Goal: Find specific page/section: Find specific page/section

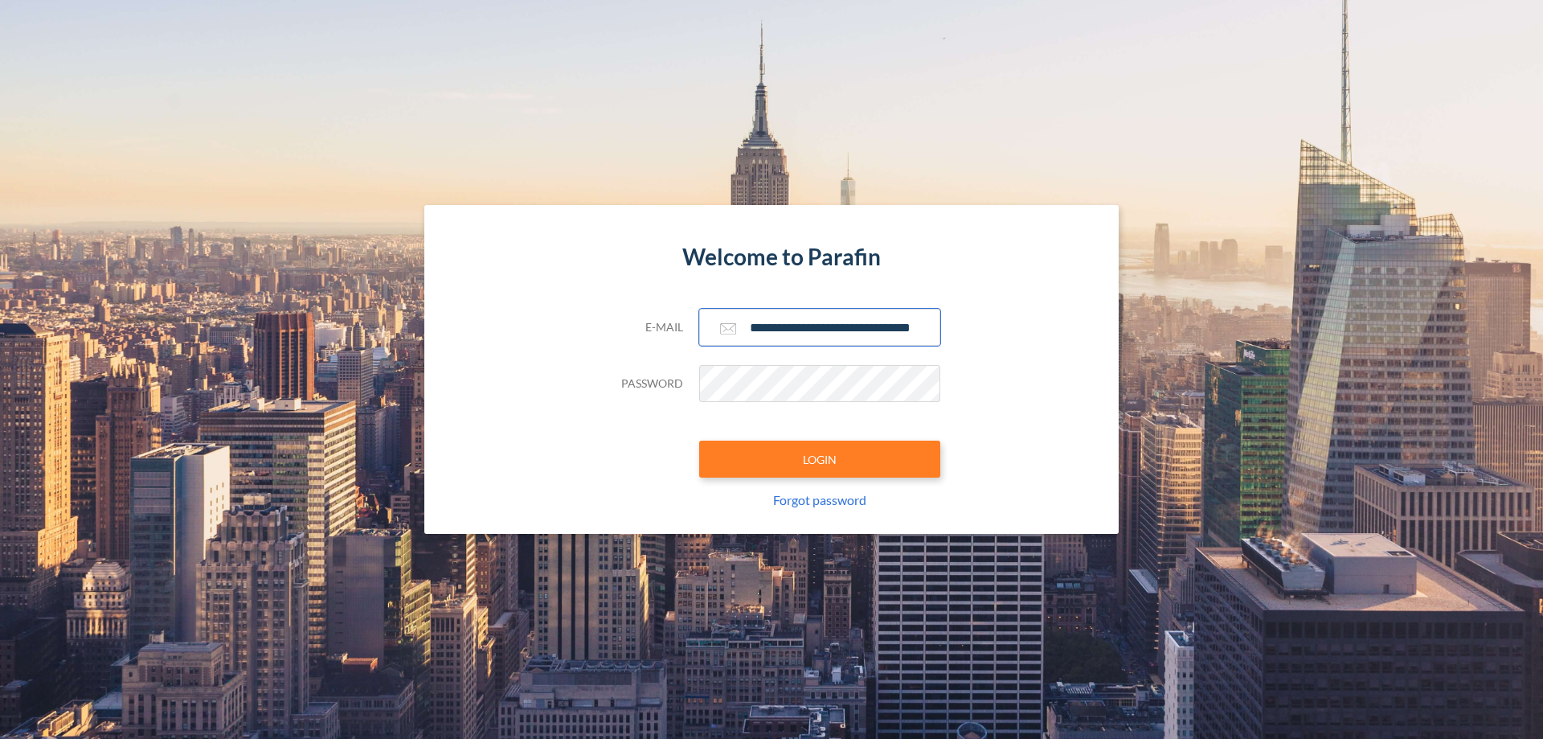
scroll to position [0, 26]
type input "**********"
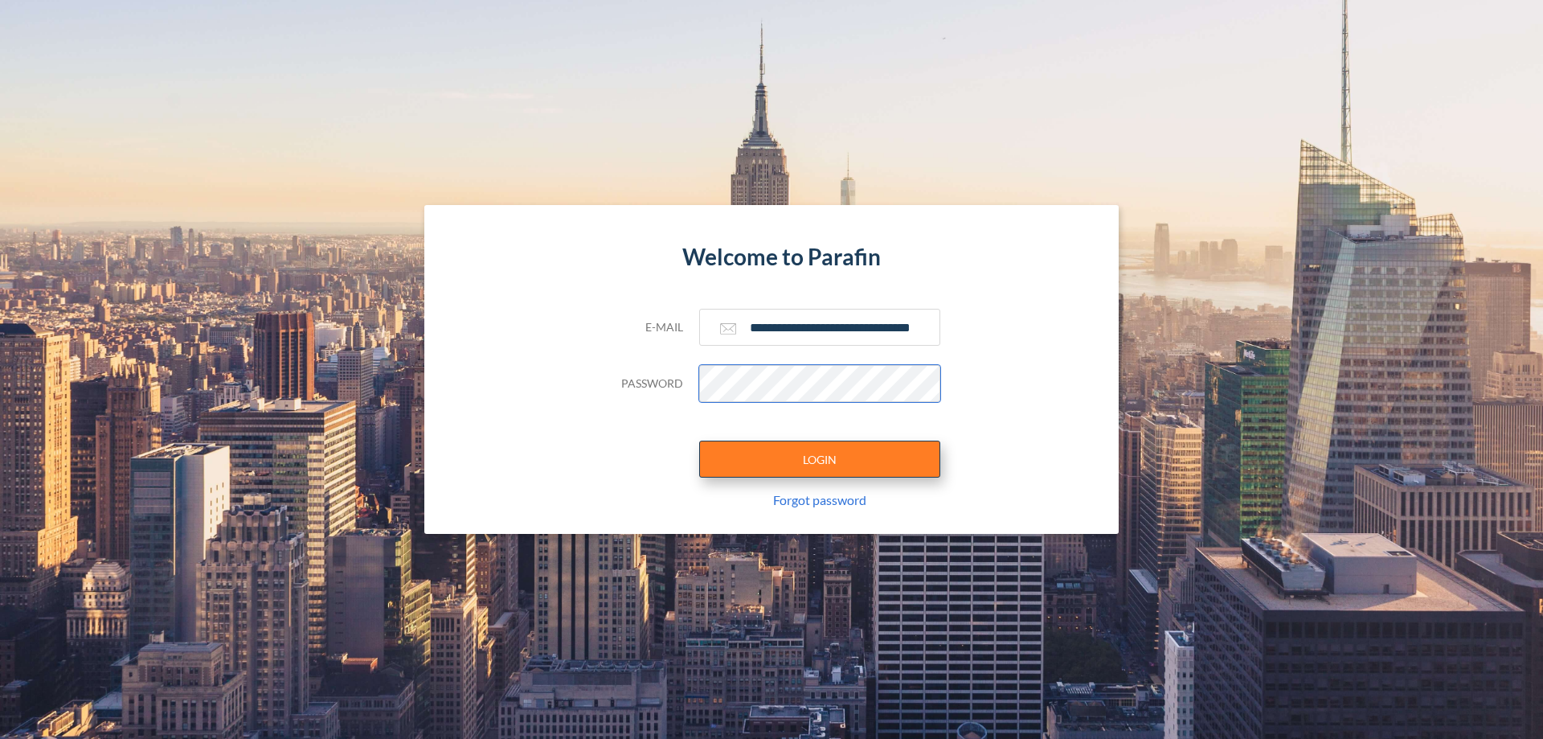
scroll to position [0, 0]
click at [820, 459] on button "LOGIN" at bounding box center [819, 458] width 241 height 37
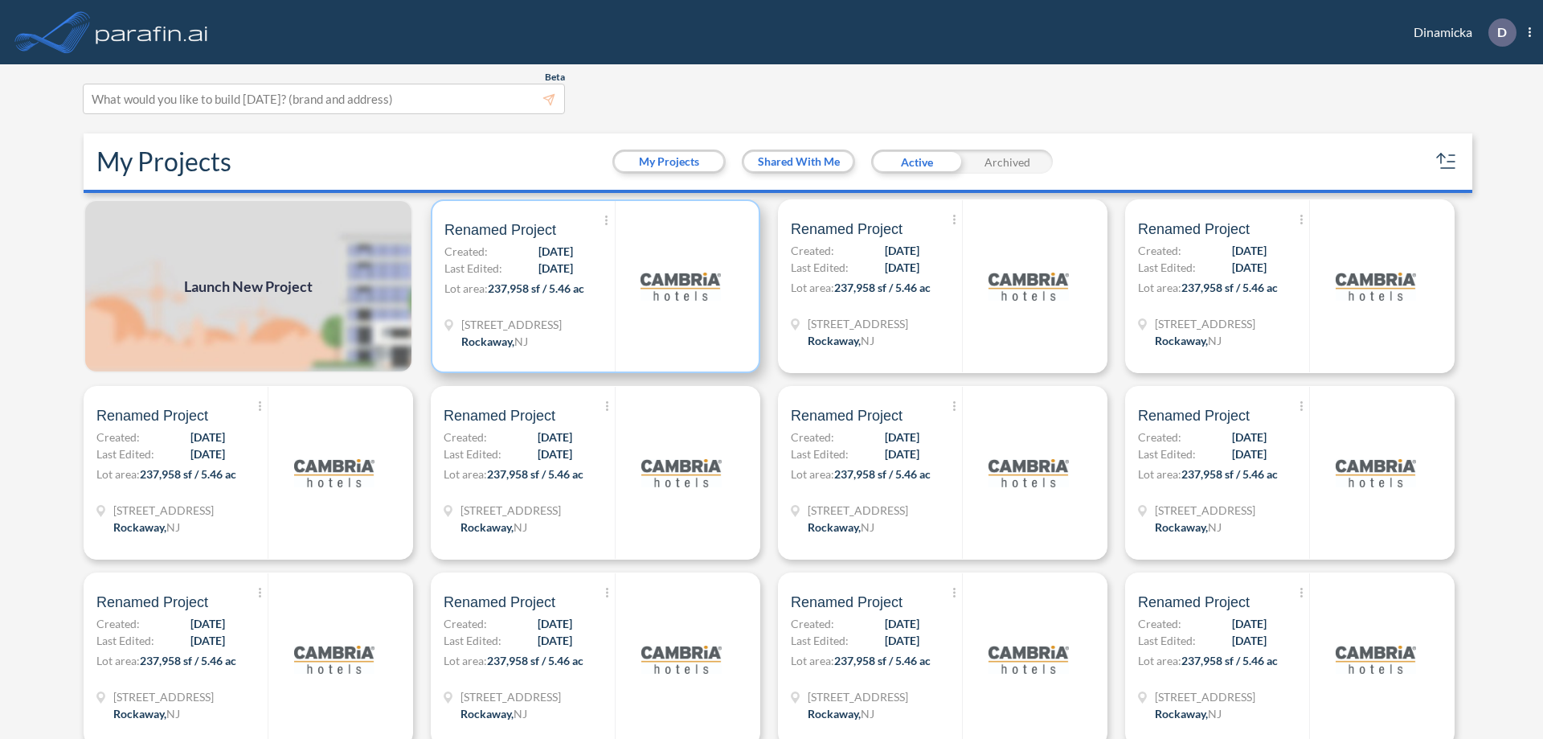
scroll to position [4, 0]
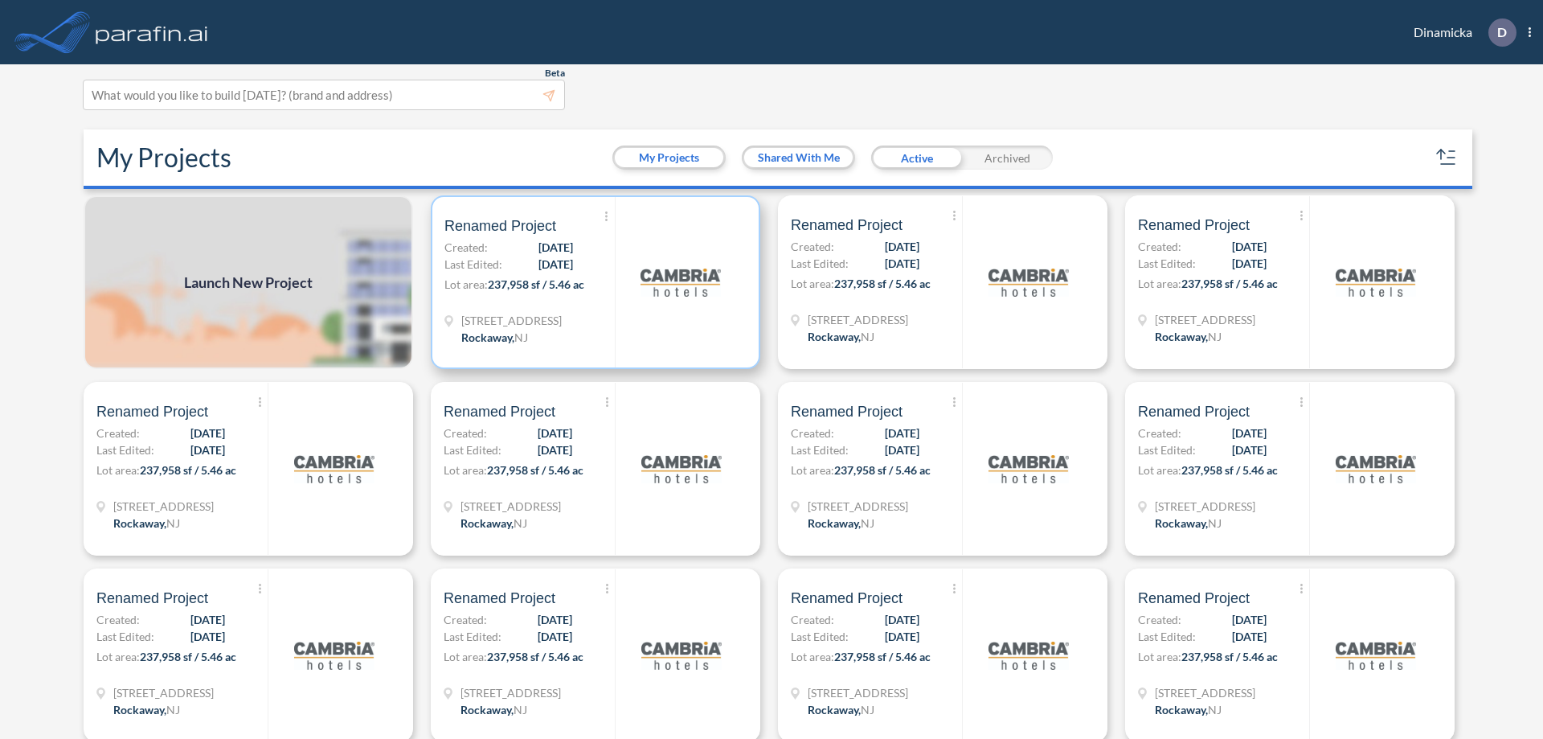
click at [592, 282] on p "Lot area: 237,958 sf / 5.46 ac" at bounding box center [530, 287] width 170 height 23
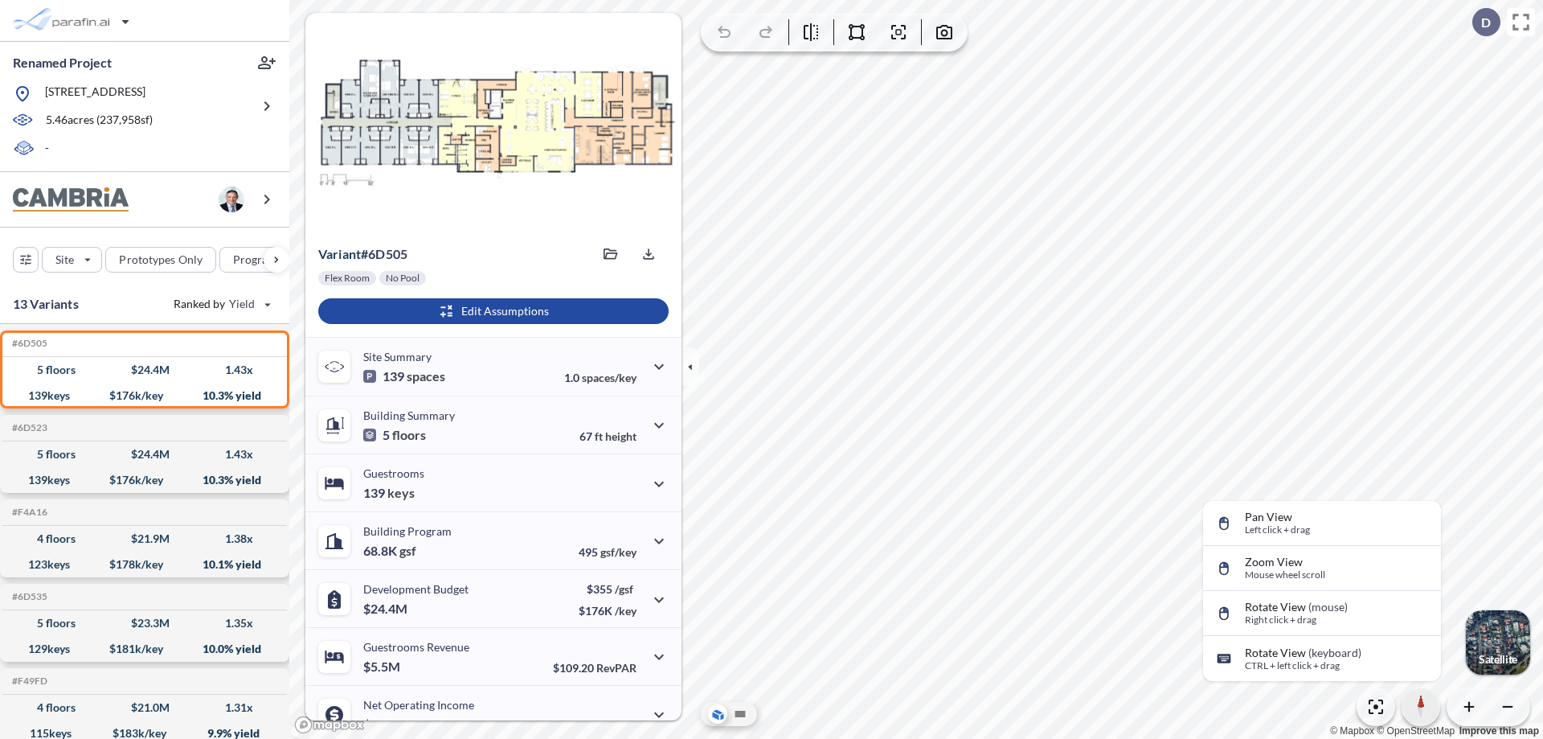
click at [1421, 707] on icon "button" at bounding box center [1421, 701] width 7 height 14
